Goal: Task Accomplishment & Management: Manage account settings

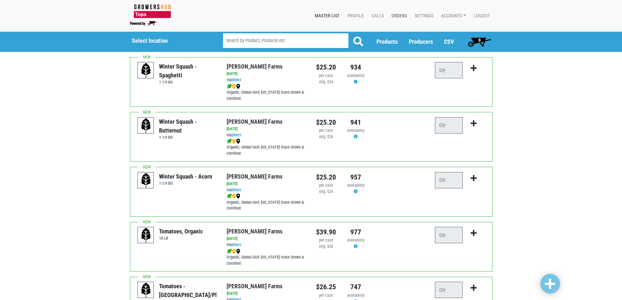
click at [400, 17] on link "Orders" at bounding box center [397, 16] width 23 height 12
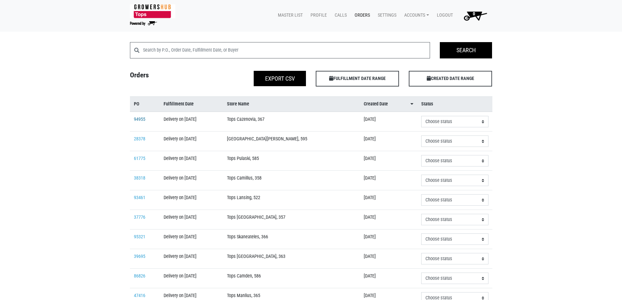
click at [139, 119] on link "94955" at bounding box center [139, 120] width 11 height 6
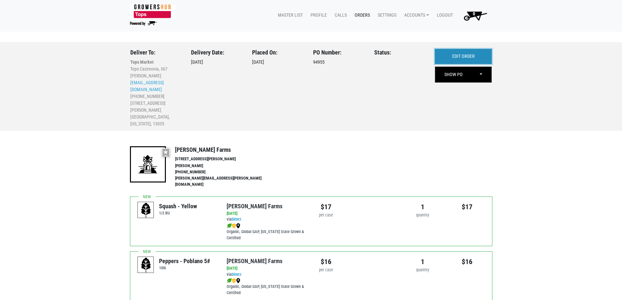
drag, startPoint x: 474, startPoint y: 51, endPoint x: 475, endPoint y: 82, distance: 31.0
click at [475, 51] on link "EDIT ORDER" at bounding box center [463, 56] width 57 height 15
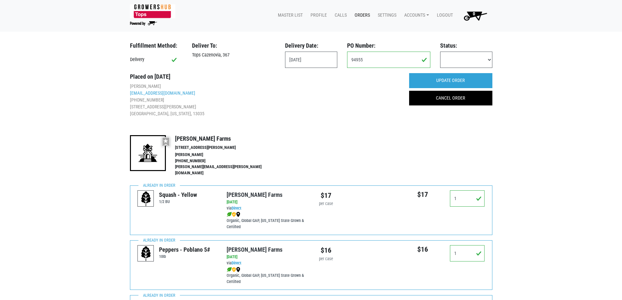
scroll to position [261, 0]
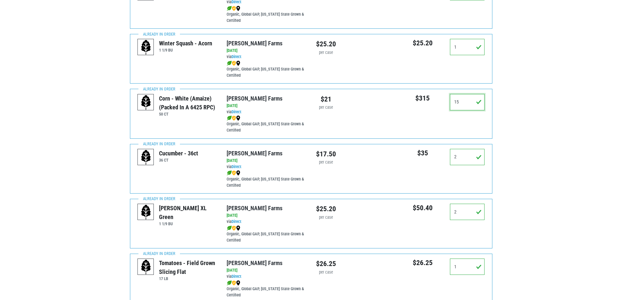
click at [474, 100] on input "15" at bounding box center [467, 102] width 35 height 16
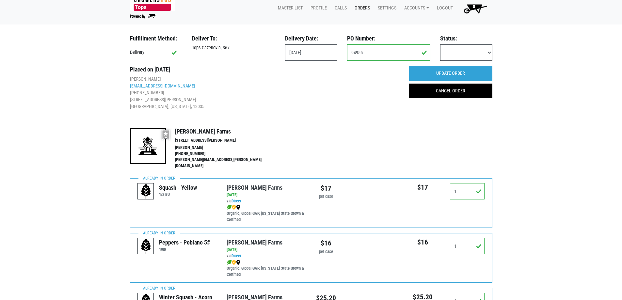
scroll to position [0, 0]
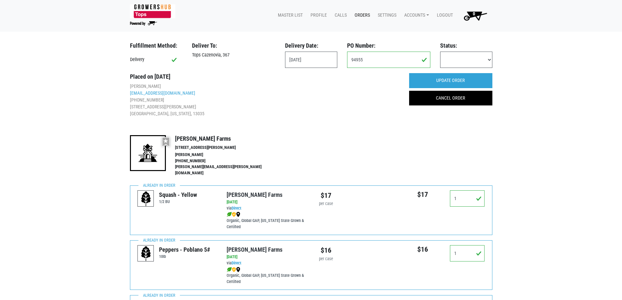
type input "0"
click at [467, 78] on input "UPDATE ORDER" at bounding box center [450, 80] width 83 height 15
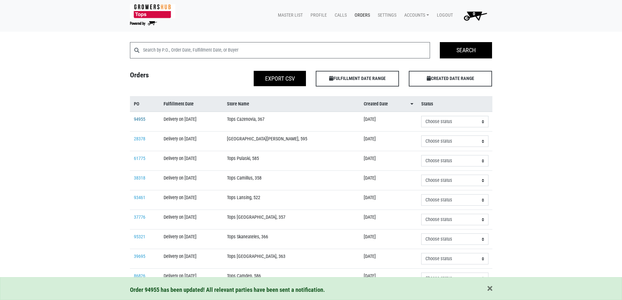
click at [137, 117] on link "94955" at bounding box center [139, 120] width 11 height 6
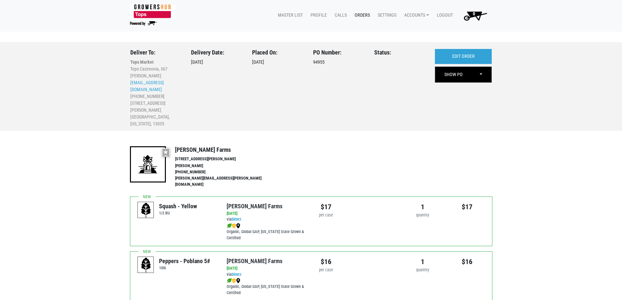
click at [492, 81] on div "SHOW PO Toggle Dropdown OPERATOR PO PRODUCER [PERSON_NAME]" at bounding box center [463, 75] width 57 height 16
click at [489, 79] on button "Toggle Dropdown" at bounding box center [481, 74] width 20 height 15
click at [433, 113] on form "Deliver To: Tops Market Tops Cazenovia, 367 [PERSON_NAME] [EMAIL_ADDRESS][DOMAI…" at bounding box center [311, 119] width 622 height 155
click at [458, 54] on link "EDIT ORDER" at bounding box center [463, 56] width 57 height 15
